Goal: Task Accomplishment & Management: Use online tool/utility

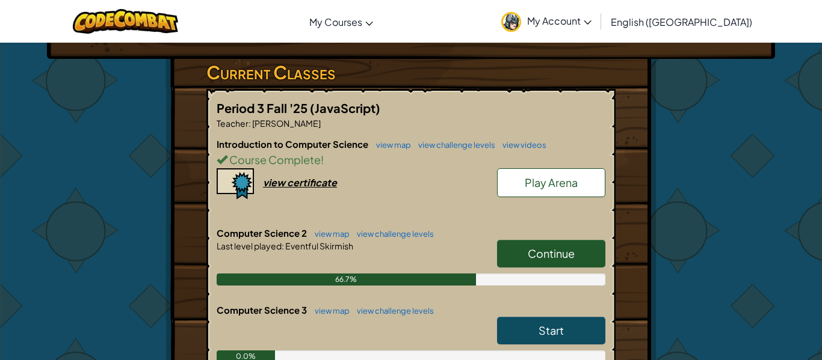
scroll to position [192, 0]
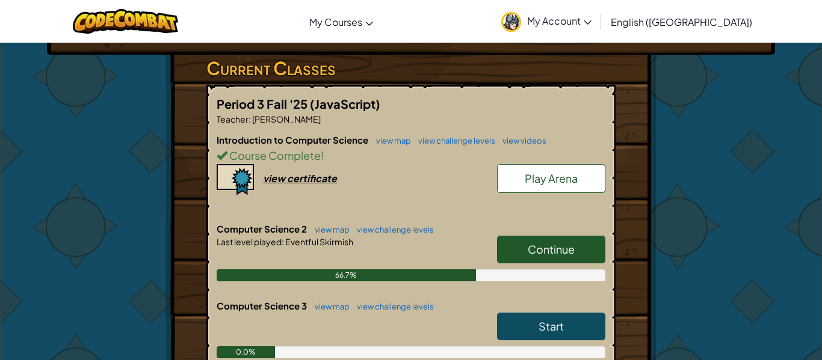
click at [516, 257] on link "Continue" at bounding box center [551, 250] width 108 height 28
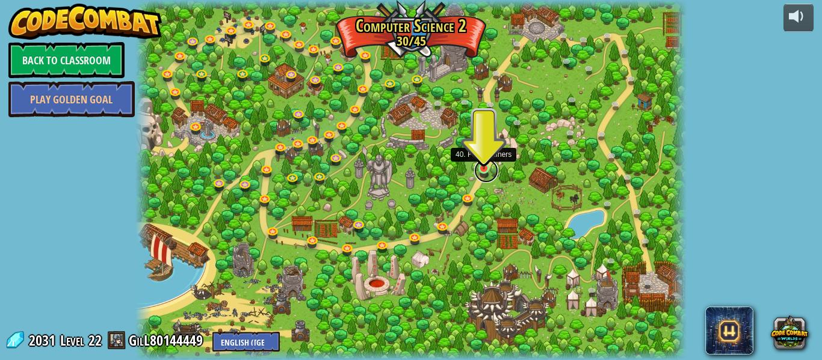
click at [481, 176] on link at bounding box center [486, 171] width 24 height 24
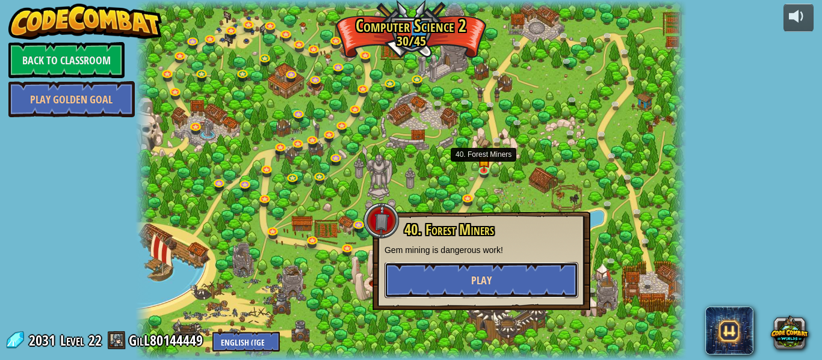
click at [466, 271] on button "Play" at bounding box center [481, 280] width 194 height 36
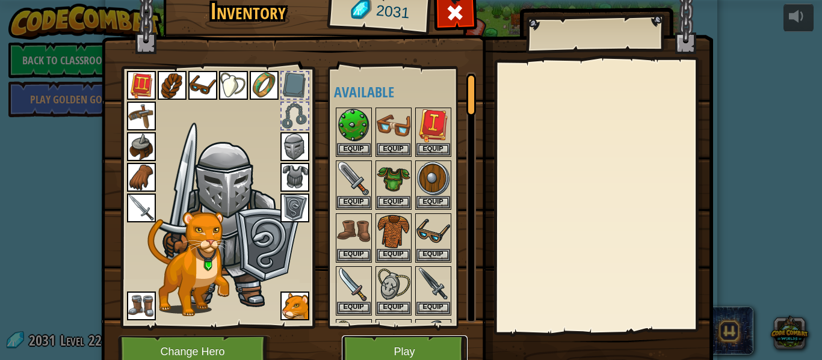
click at [356, 353] on button "Play" at bounding box center [405, 352] width 126 height 33
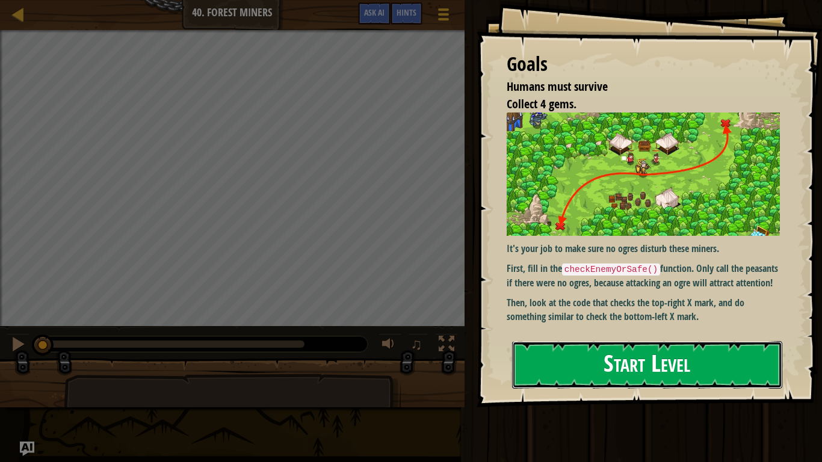
click at [776, 344] on button "Start Level" at bounding box center [647, 365] width 270 height 48
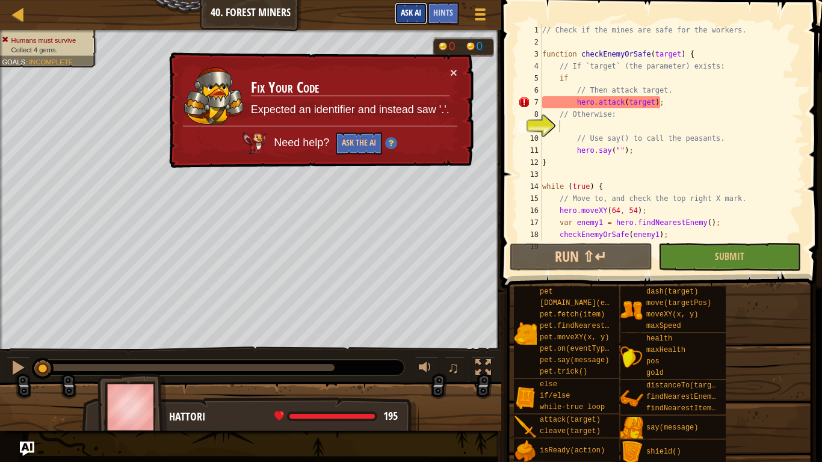
click at [402, 14] on span "Ask AI" at bounding box center [411, 12] width 20 height 11
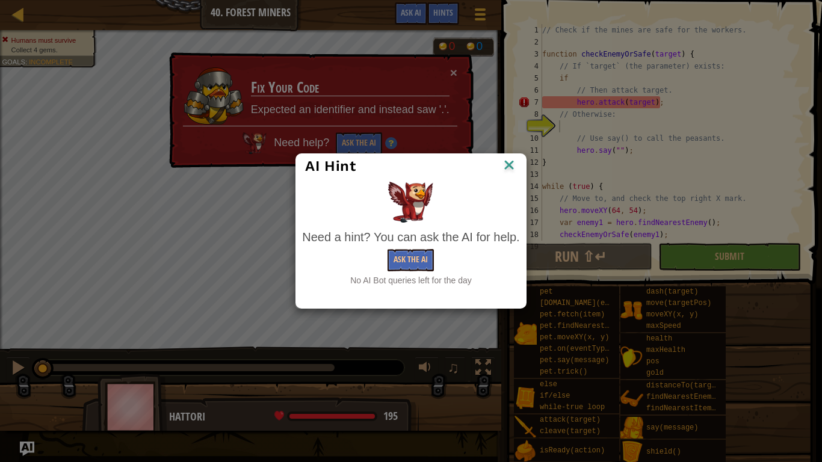
click at [511, 162] on img at bounding box center [509, 166] width 16 height 18
